Goal: Transaction & Acquisition: Download file/media

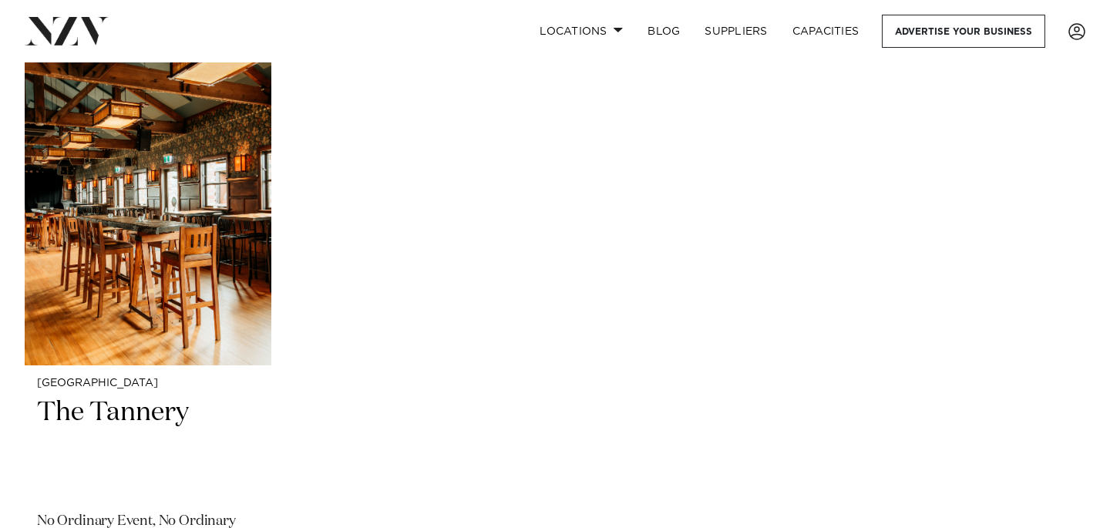
scroll to position [4820, 0]
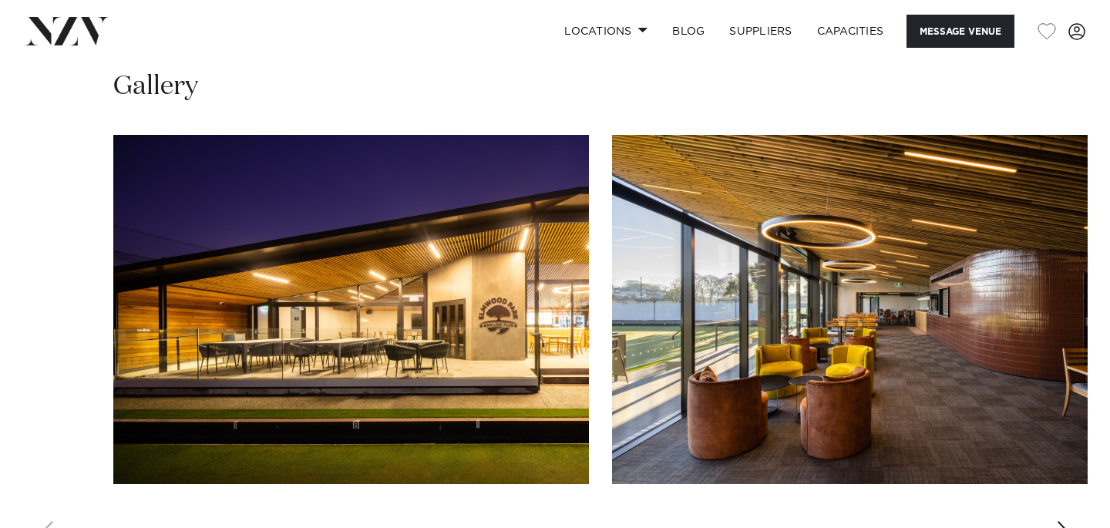
scroll to position [1378, 0]
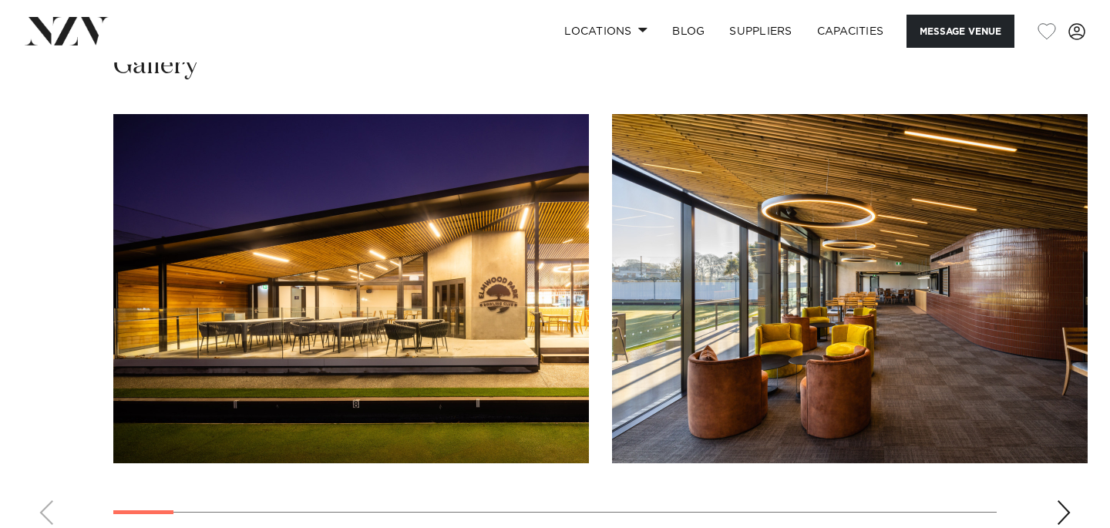
click at [1058, 500] on div "Next slide" at bounding box center [1063, 512] width 15 height 25
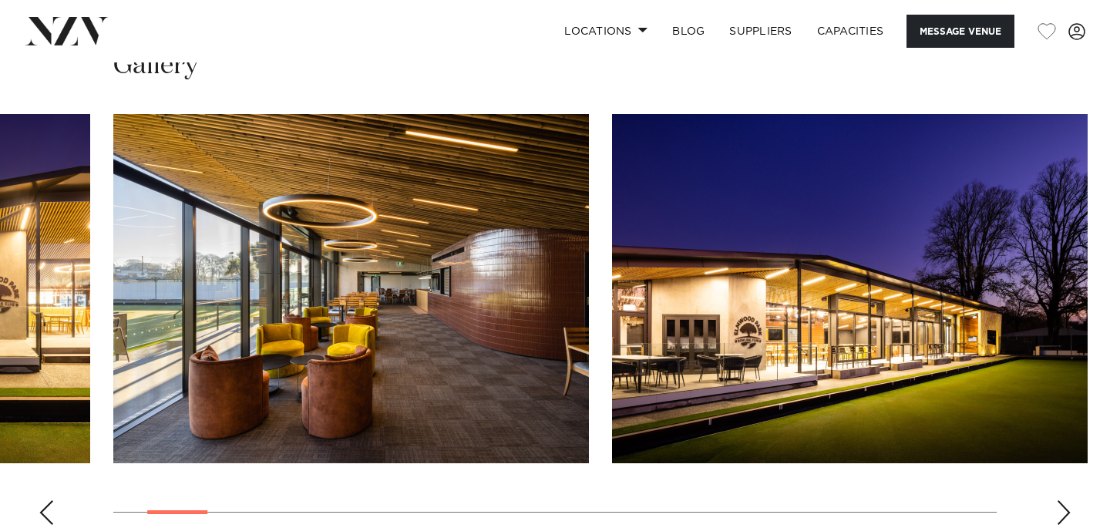
click at [1060, 500] on div "Next slide" at bounding box center [1063, 512] width 15 height 25
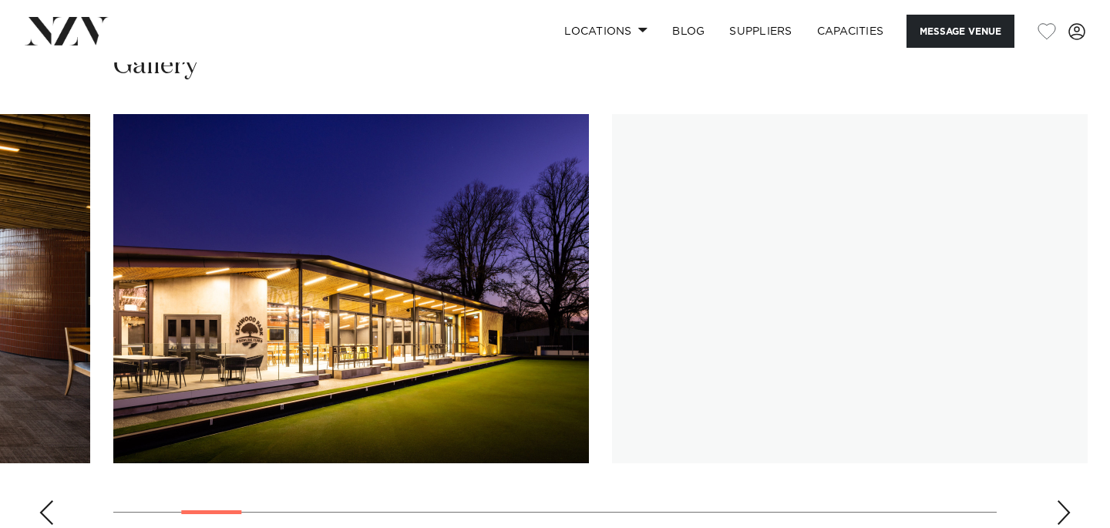
click at [1060, 500] on div "Next slide" at bounding box center [1063, 512] width 15 height 25
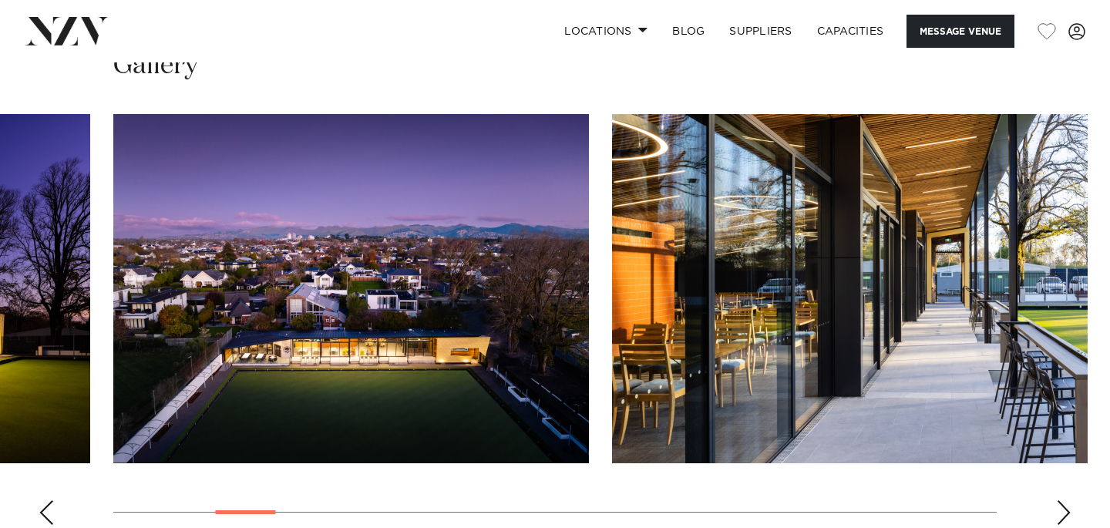
click at [1060, 500] on div "Next slide" at bounding box center [1063, 512] width 15 height 25
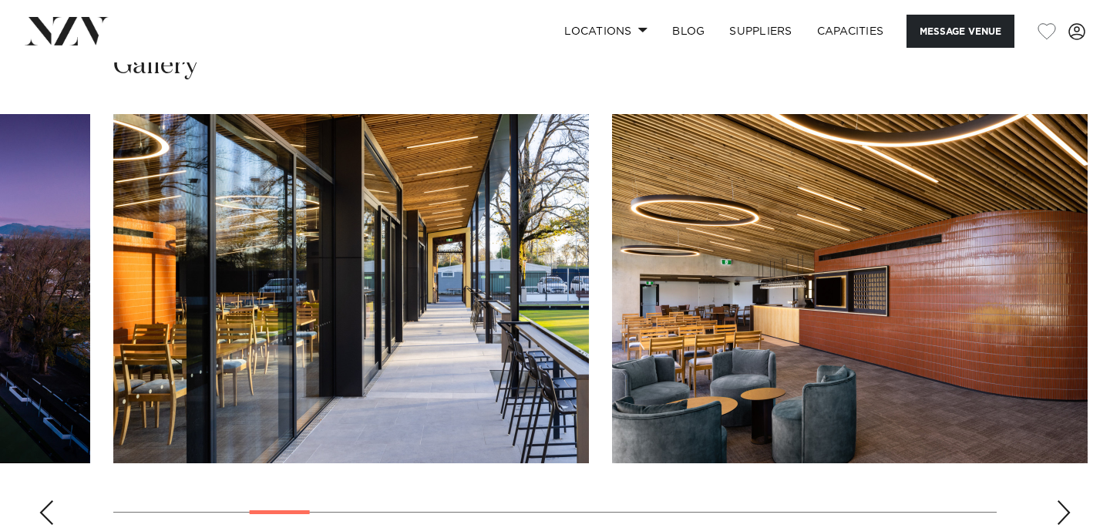
click at [1060, 500] on div "Next slide" at bounding box center [1063, 512] width 15 height 25
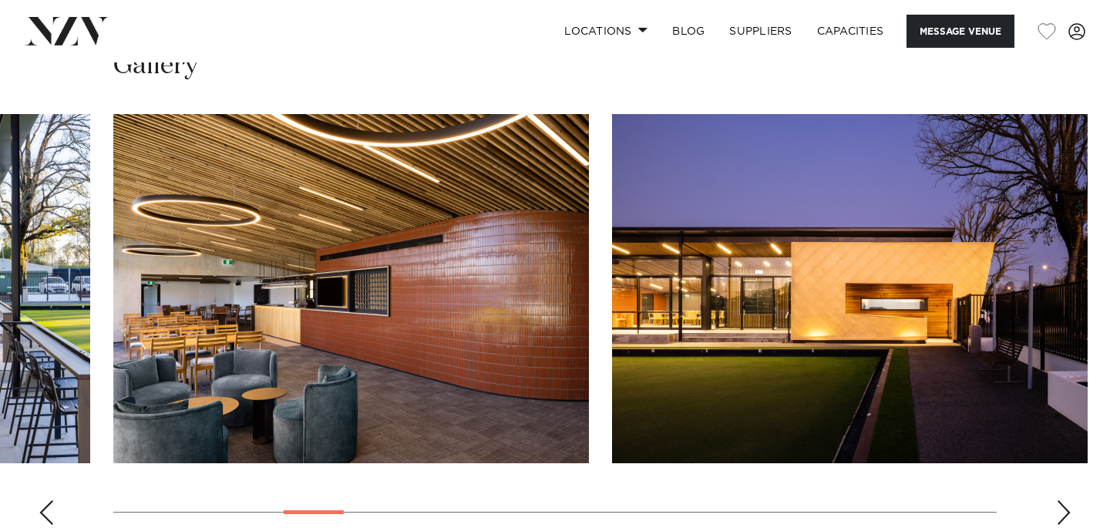
click at [1060, 500] on div "Next slide" at bounding box center [1063, 512] width 15 height 25
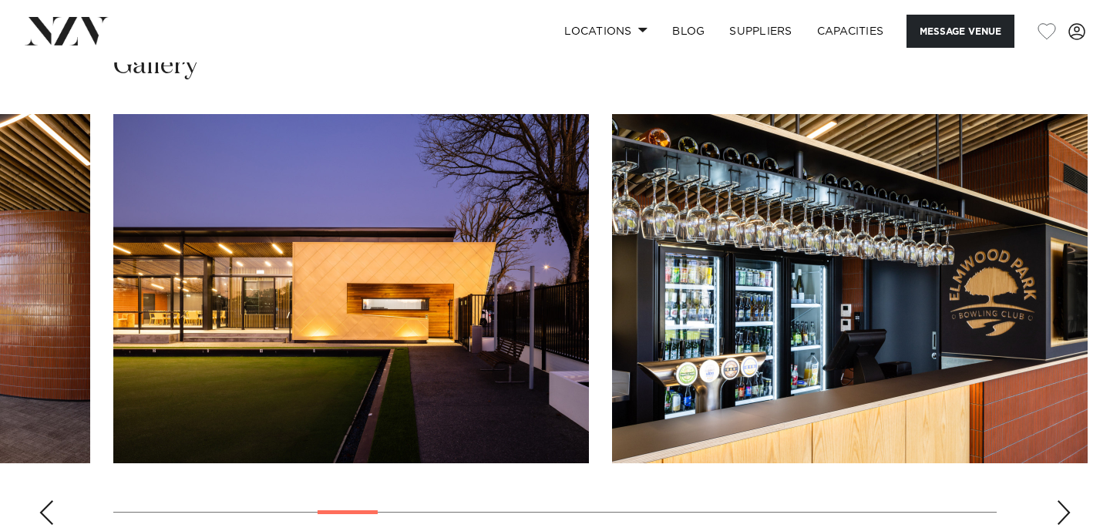
click at [1060, 500] on div "Next slide" at bounding box center [1063, 512] width 15 height 25
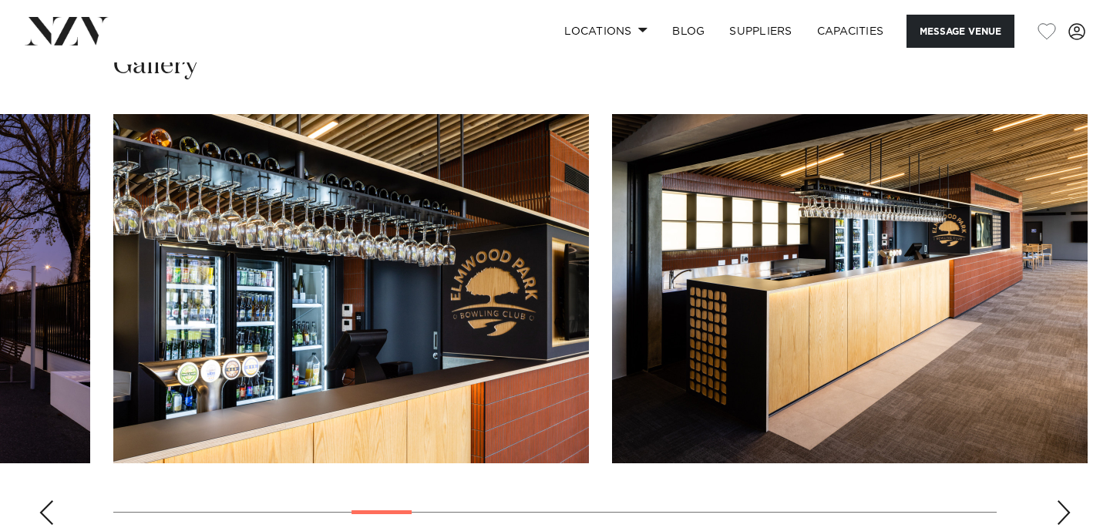
click at [1061, 500] on div "Next slide" at bounding box center [1063, 512] width 15 height 25
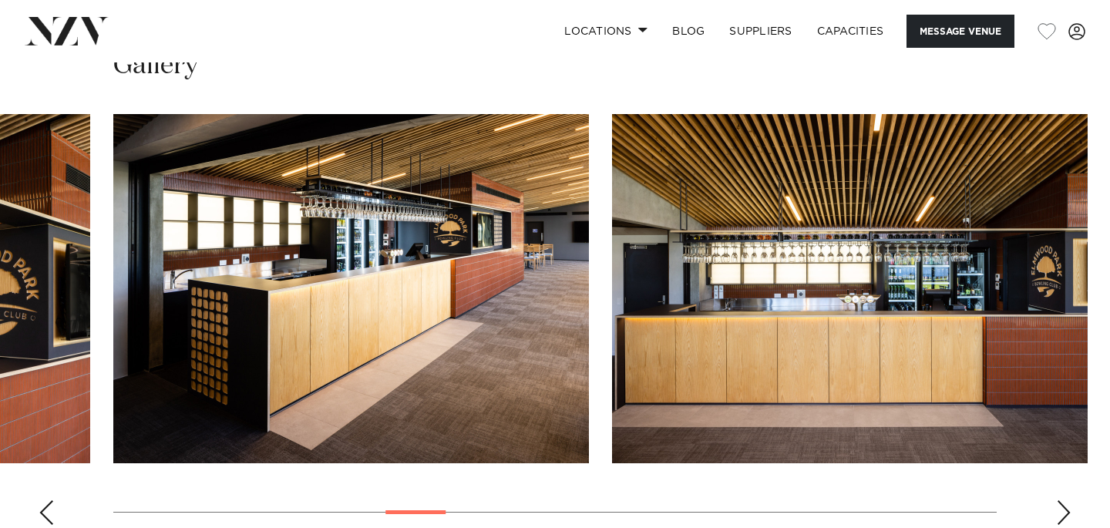
click at [1061, 500] on div "Next slide" at bounding box center [1063, 512] width 15 height 25
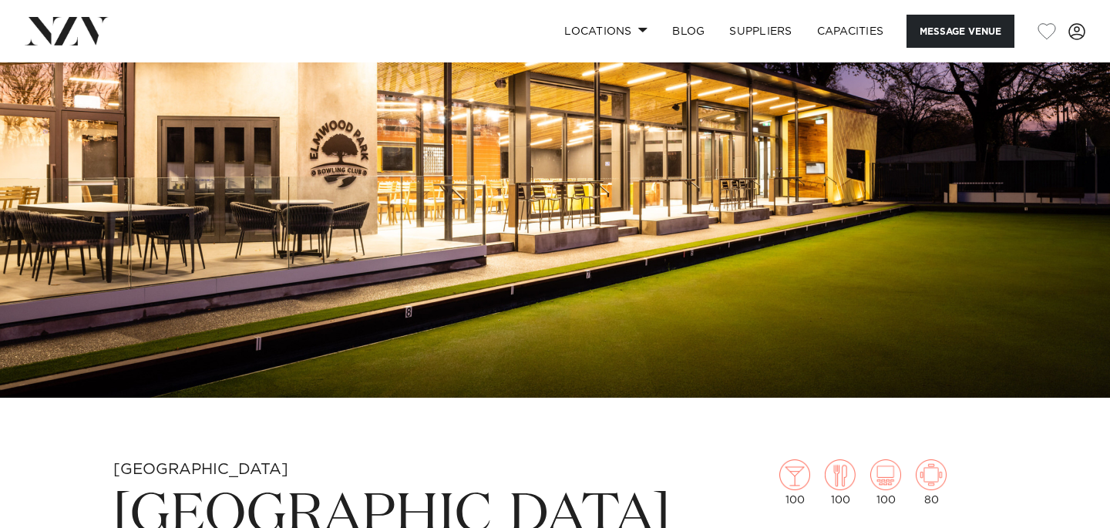
scroll to position [174, 0]
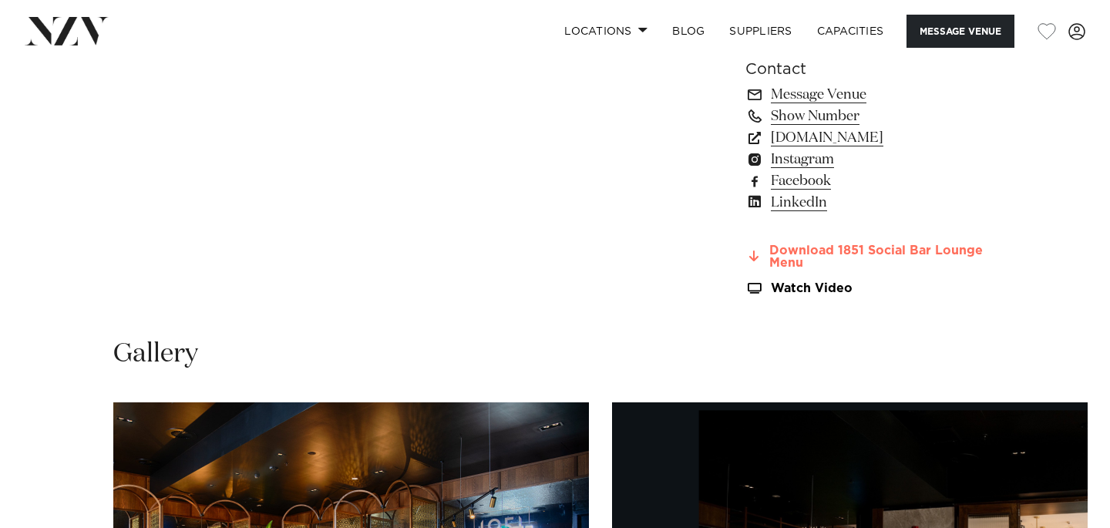
scroll to position [1172, 0]
click at [838, 255] on link "Download 1851 Social Bar Lounge Menu" at bounding box center [870, 258] width 251 height 26
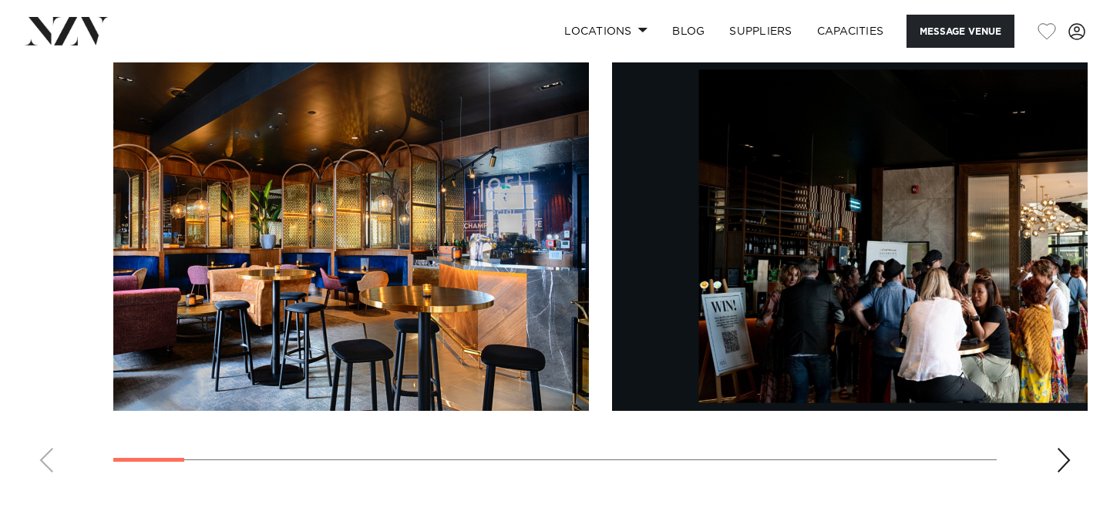
scroll to position [1535, 0]
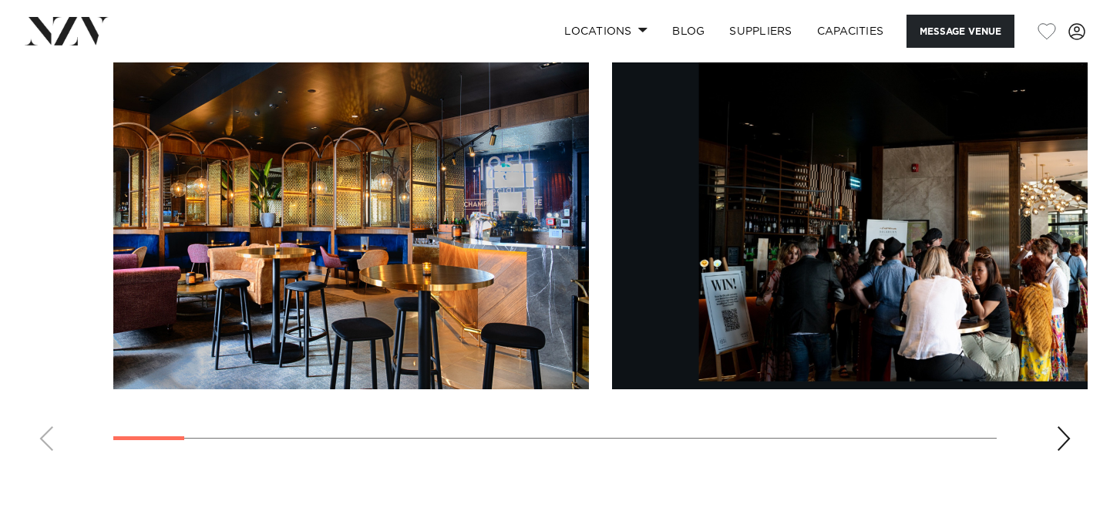
click at [1066, 453] on swiper-container at bounding box center [555, 251] width 1110 height 423
click at [1066, 436] on div "Next slide" at bounding box center [1063, 438] width 15 height 25
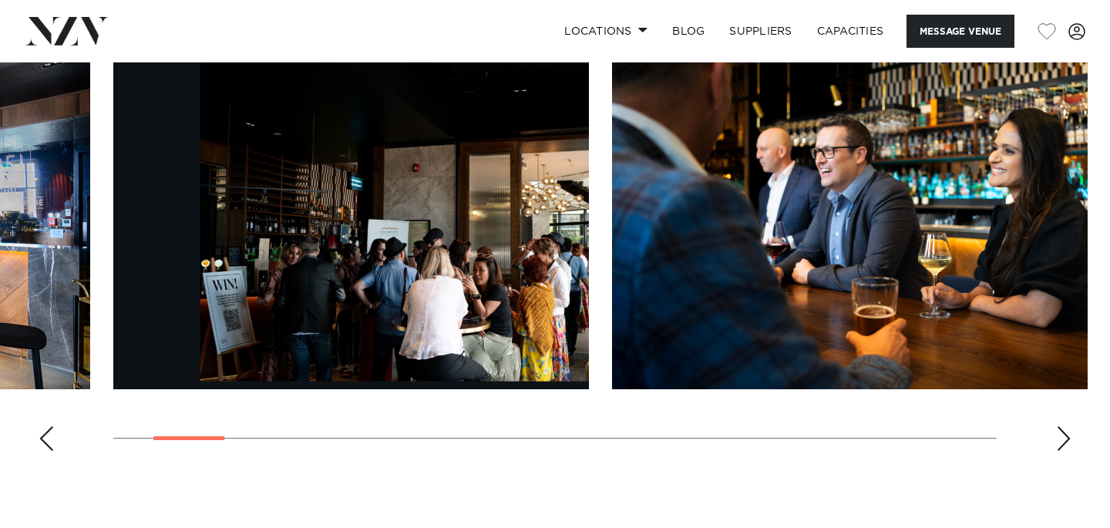
click at [1066, 436] on div "Next slide" at bounding box center [1063, 438] width 15 height 25
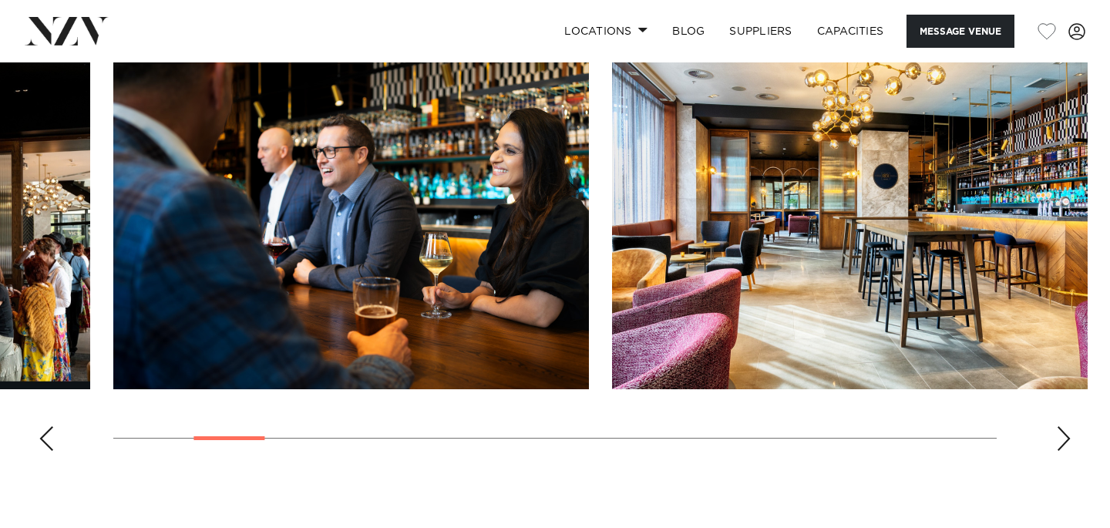
click at [1066, 436] on div "Next slide" at bounding box center [1063, 438] width 15 height 25
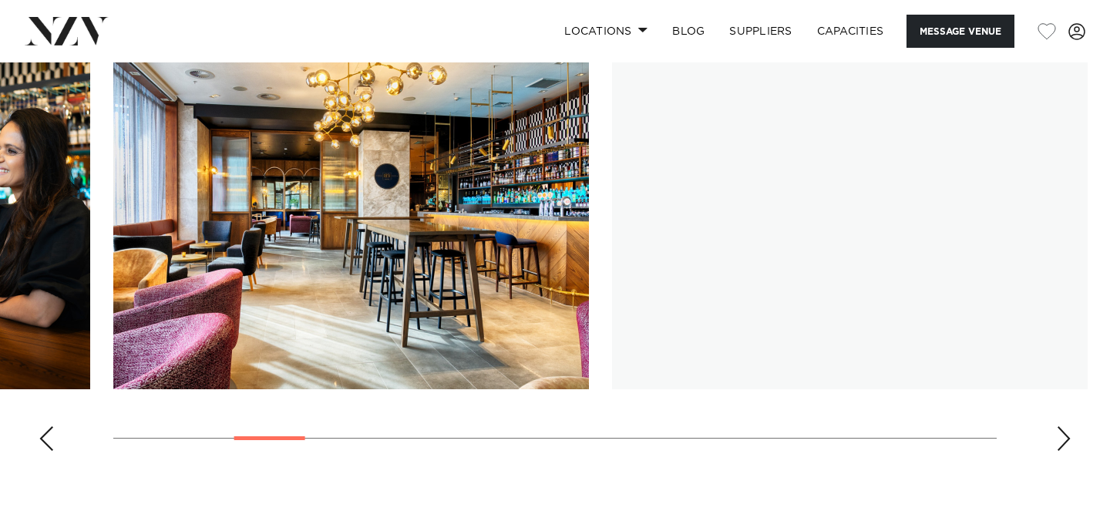
click at [1066, 436] on div "Next slide" at bounding box center [1063, 438] width 15 height 25
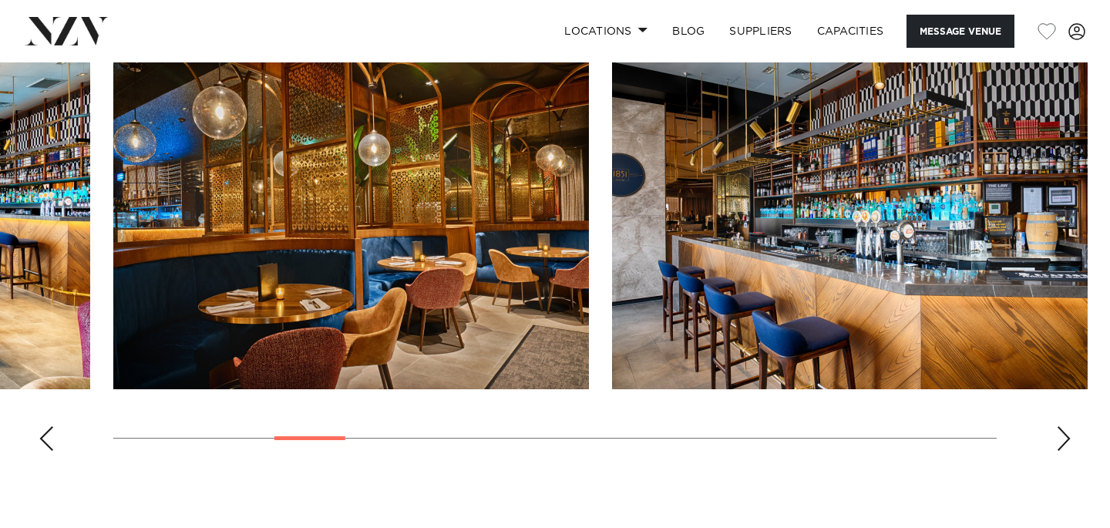
click at [1066, 436] on div "Next slide" at bounding box center [1063, 438] width 15 height 25
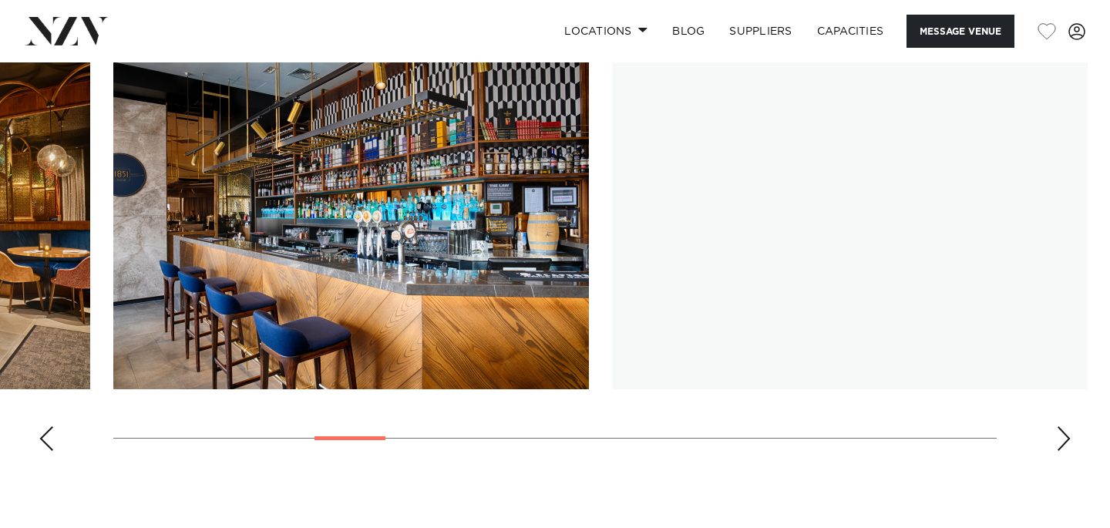
click at [1066, 436] on div "Next slide" at bounding box center [1063, 438] width 15 height 25
